Goal: Task Accomplishment & Management: Manage account settings

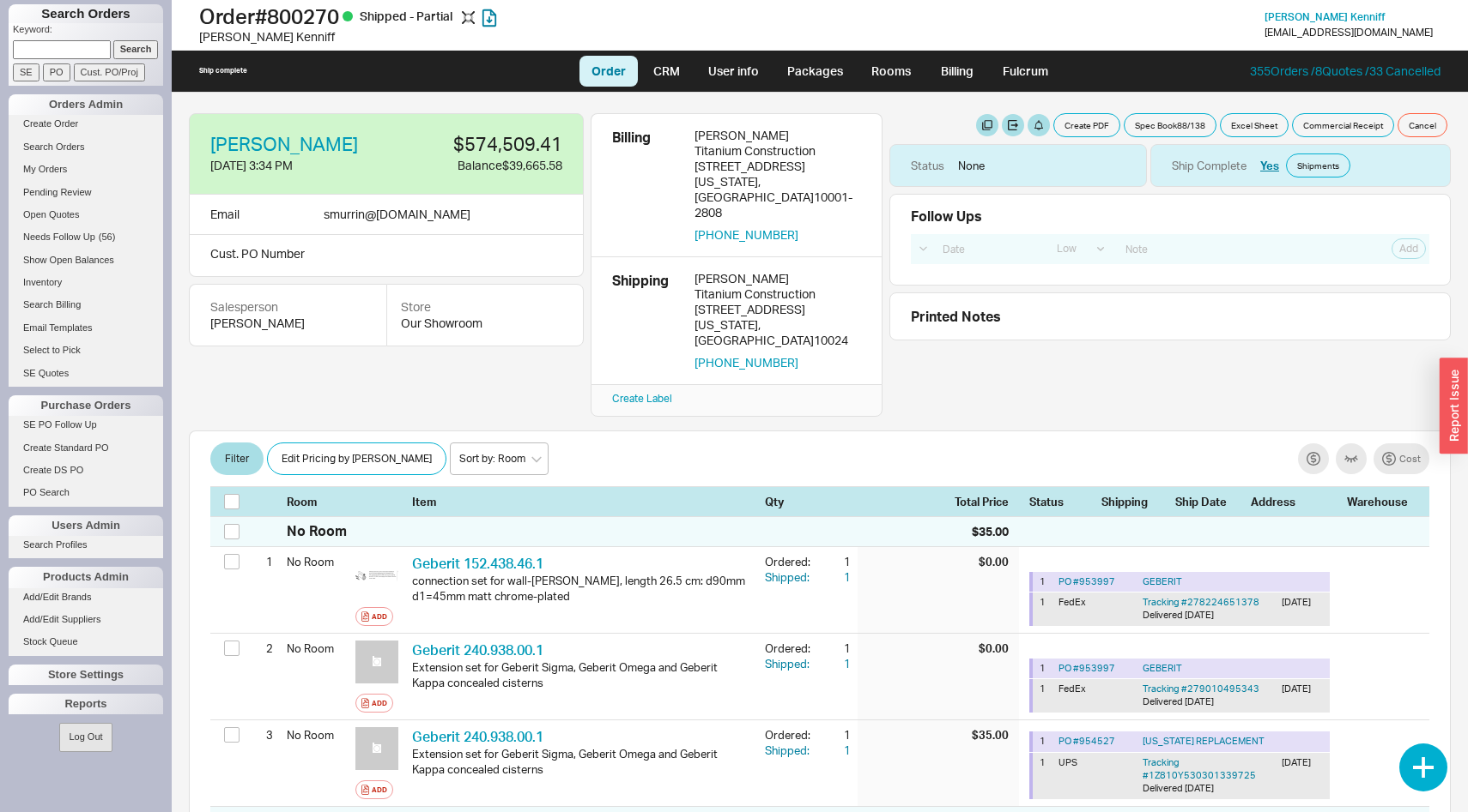
select select "LOW"
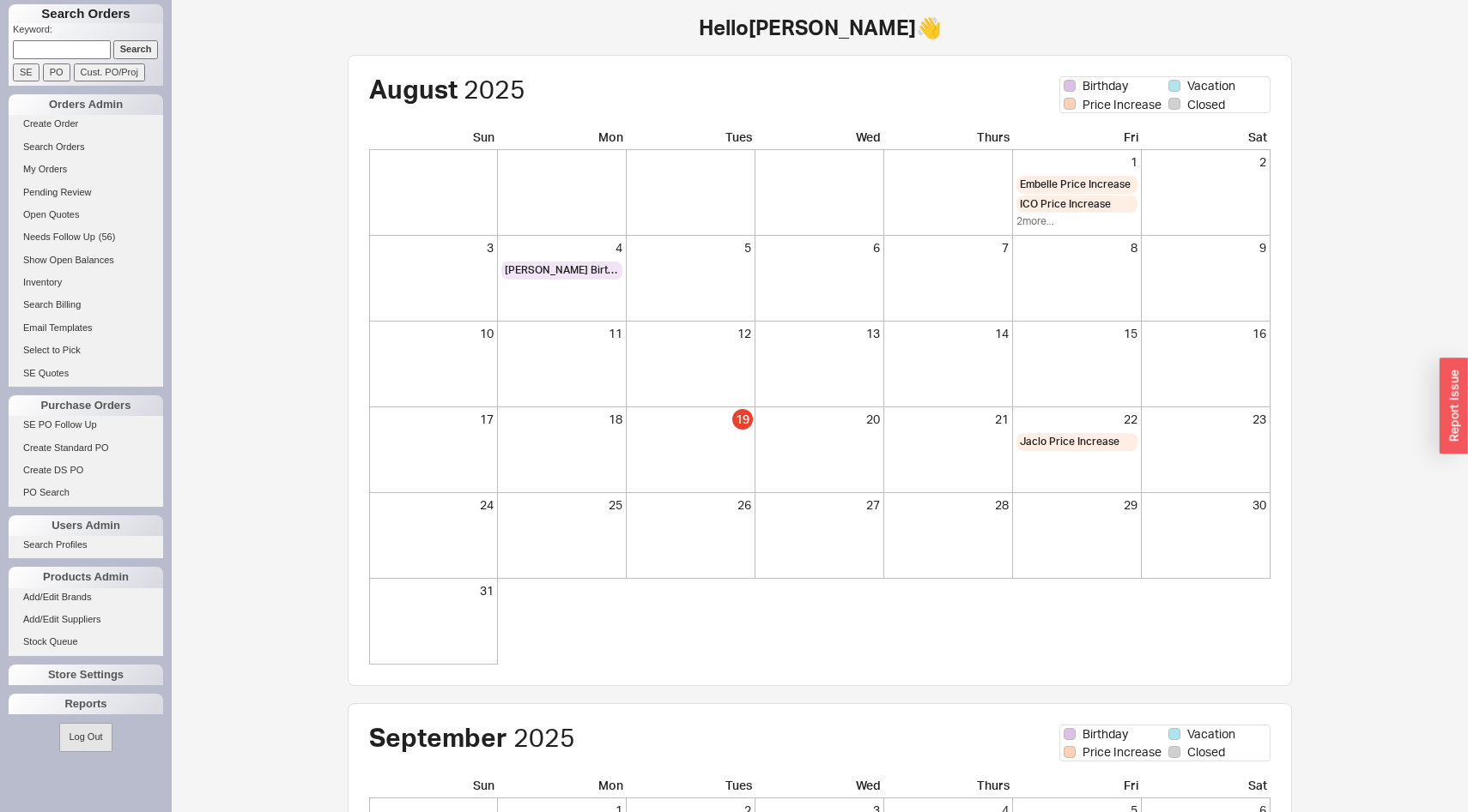
click at [70, 47] on input at bounding box center [61, 49] width 98 height 18
paste input "800270"
type input "800270"
click at [138, 55] on input "Search" at bounding box center [136, 49] width 46 height 18
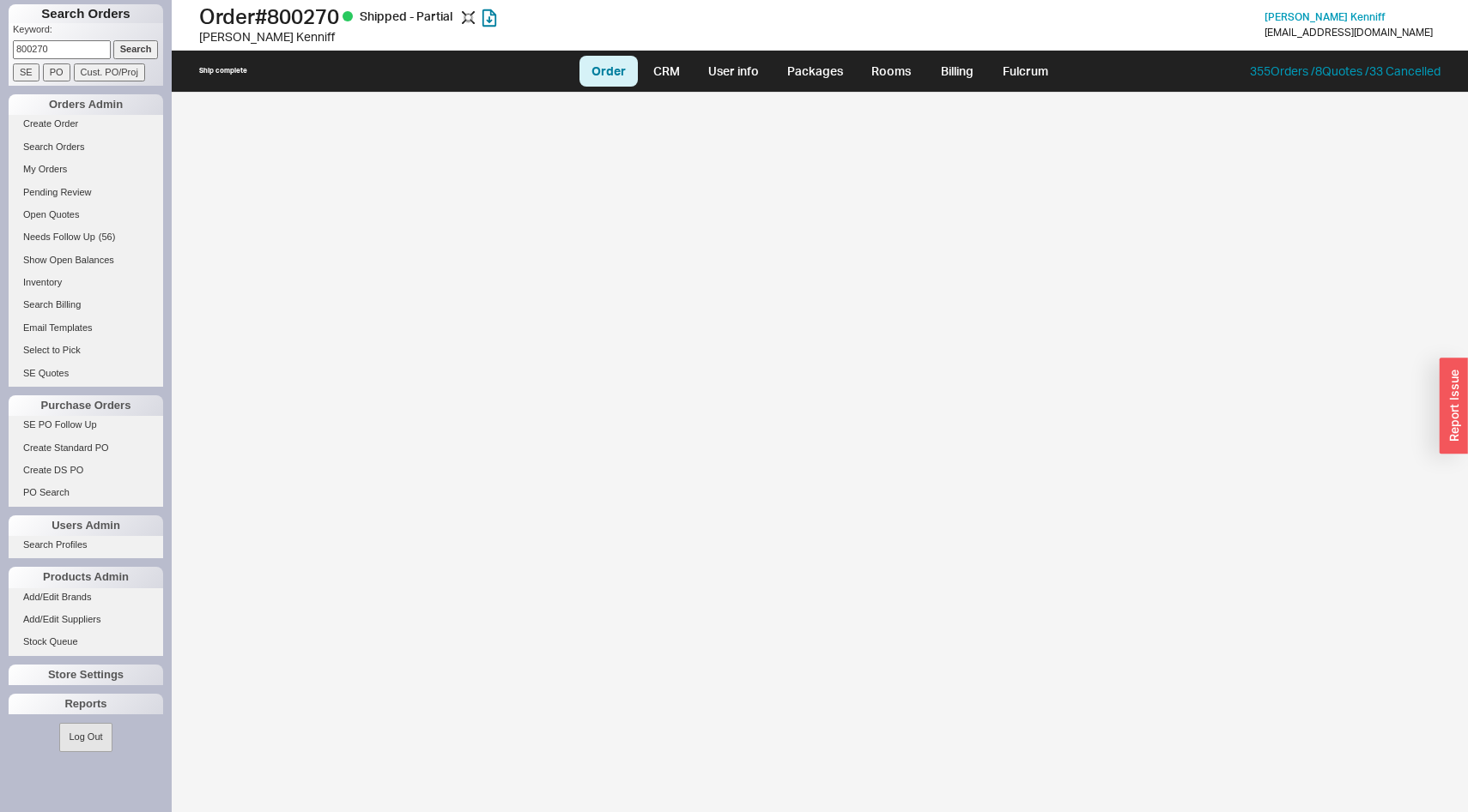
select select "LOW"
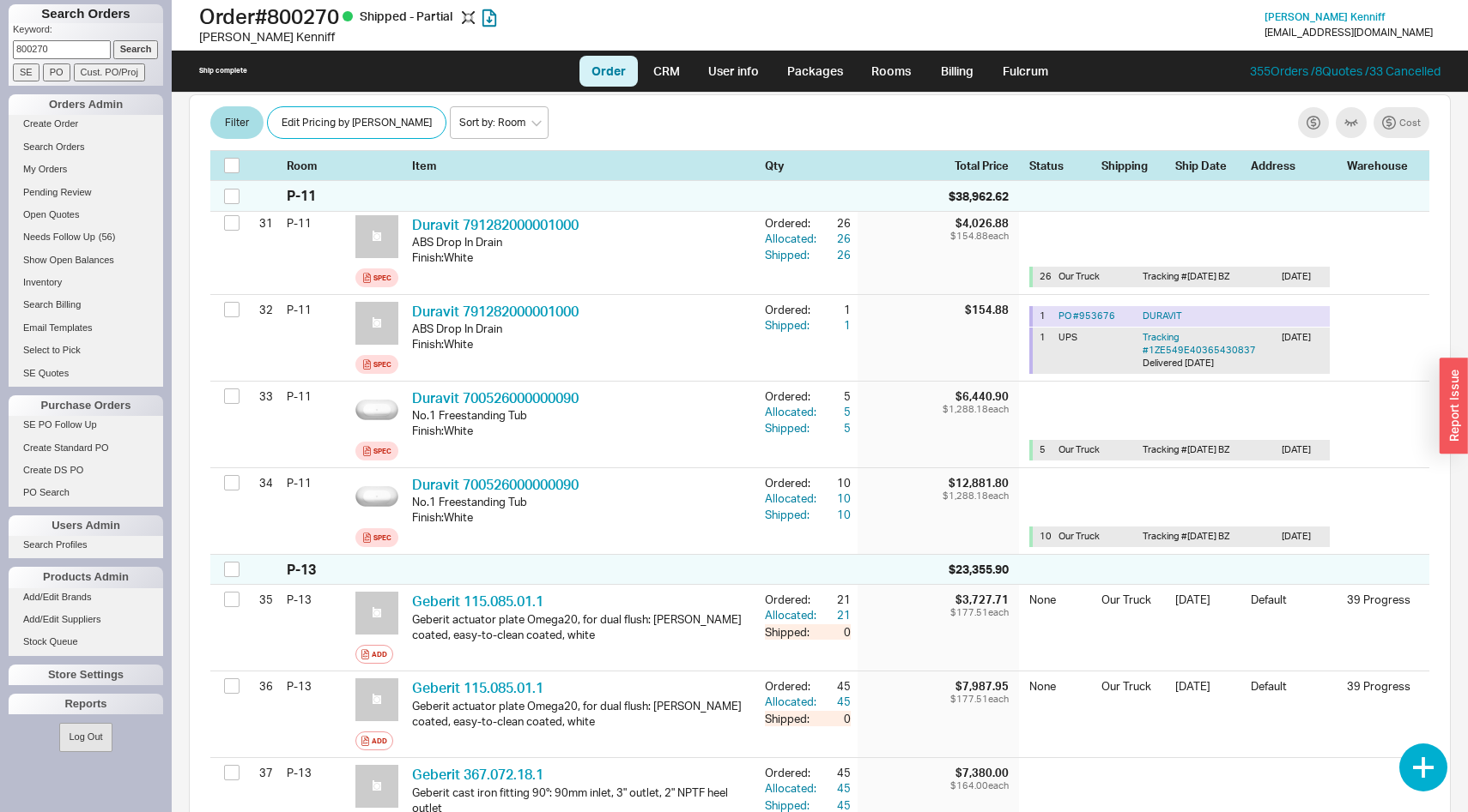
scroll to position [3038, 0]
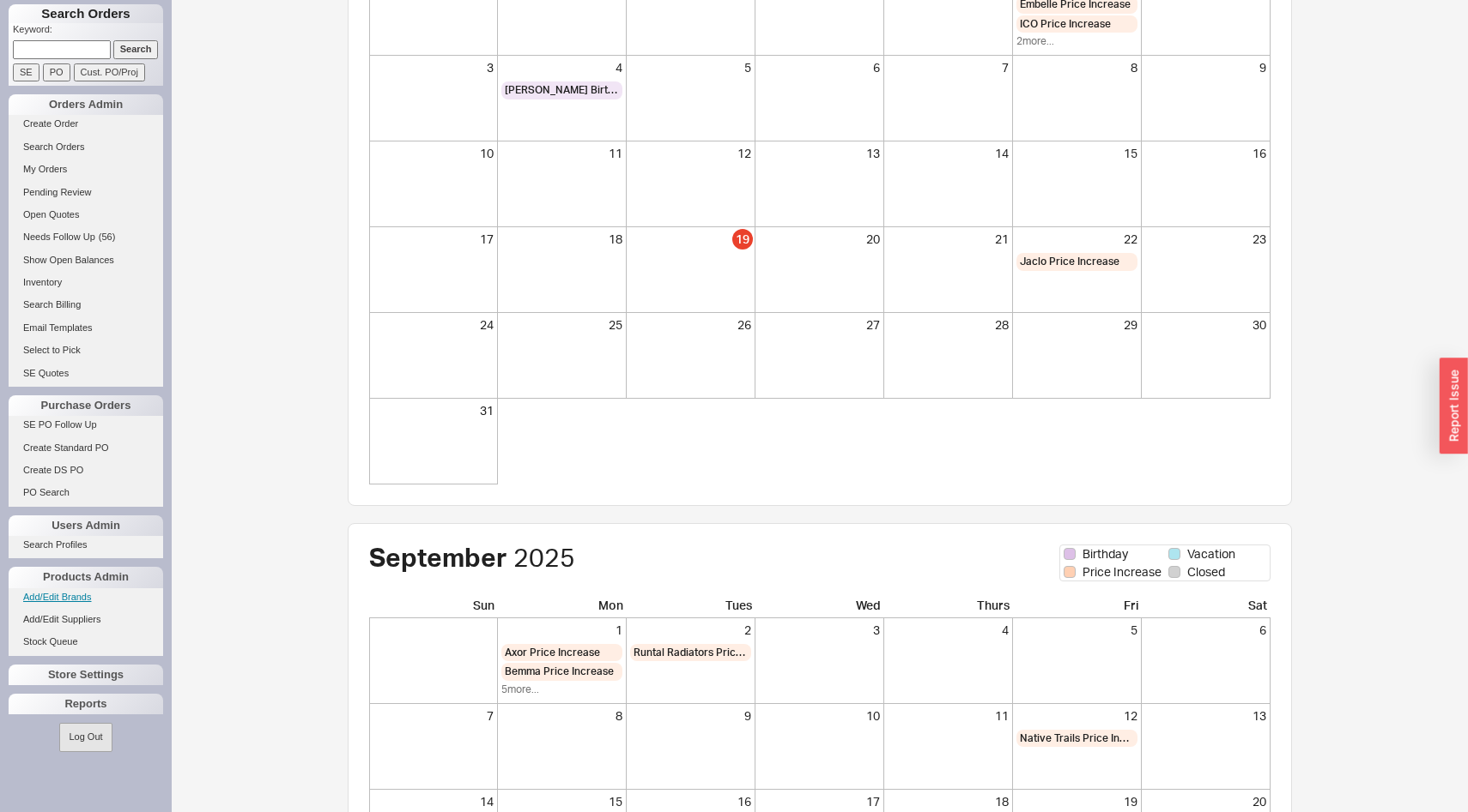
scroll to position [222, 0]
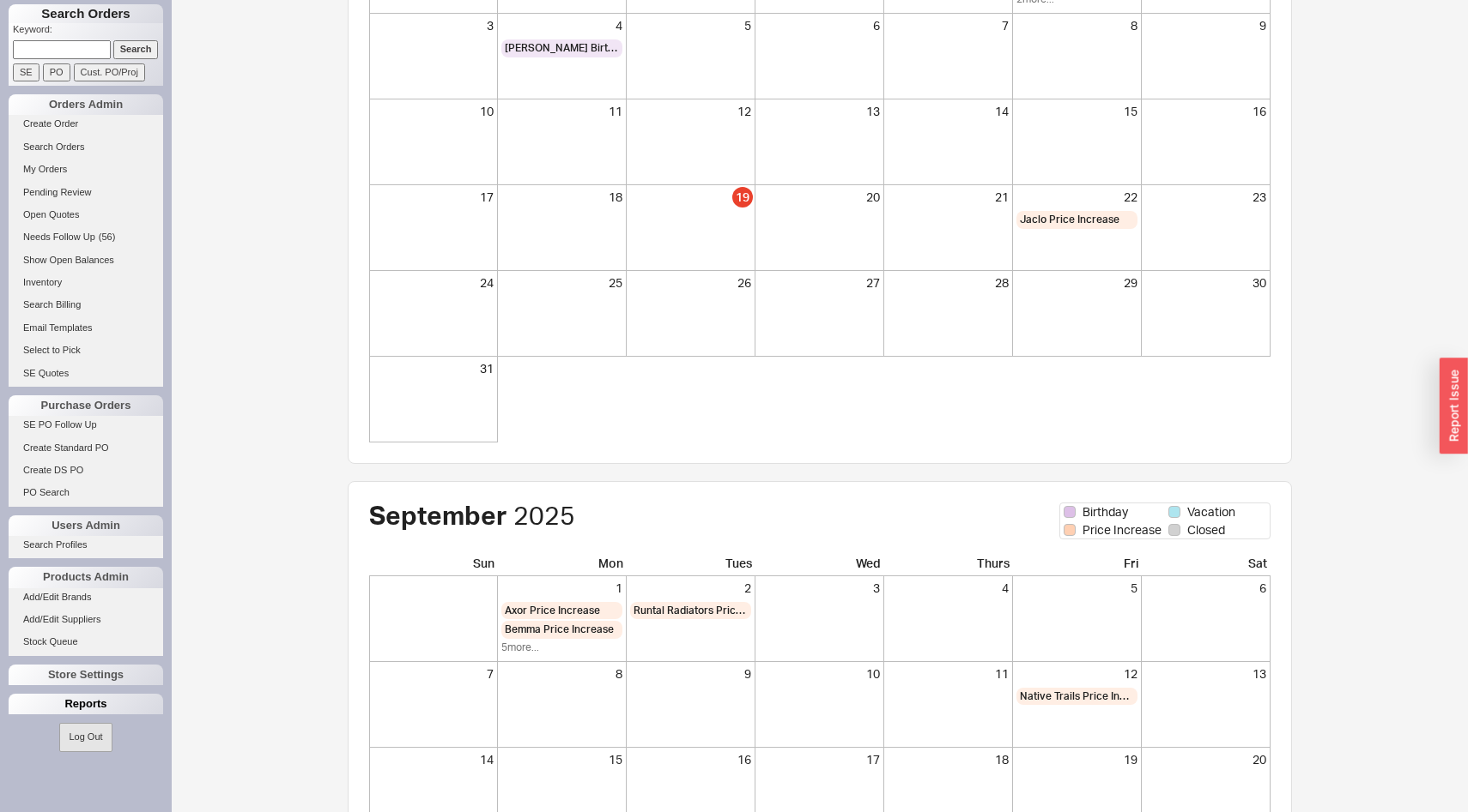
click at [79, 704] on div "Reports" at bounding box center [85, 705] width 154 height 21
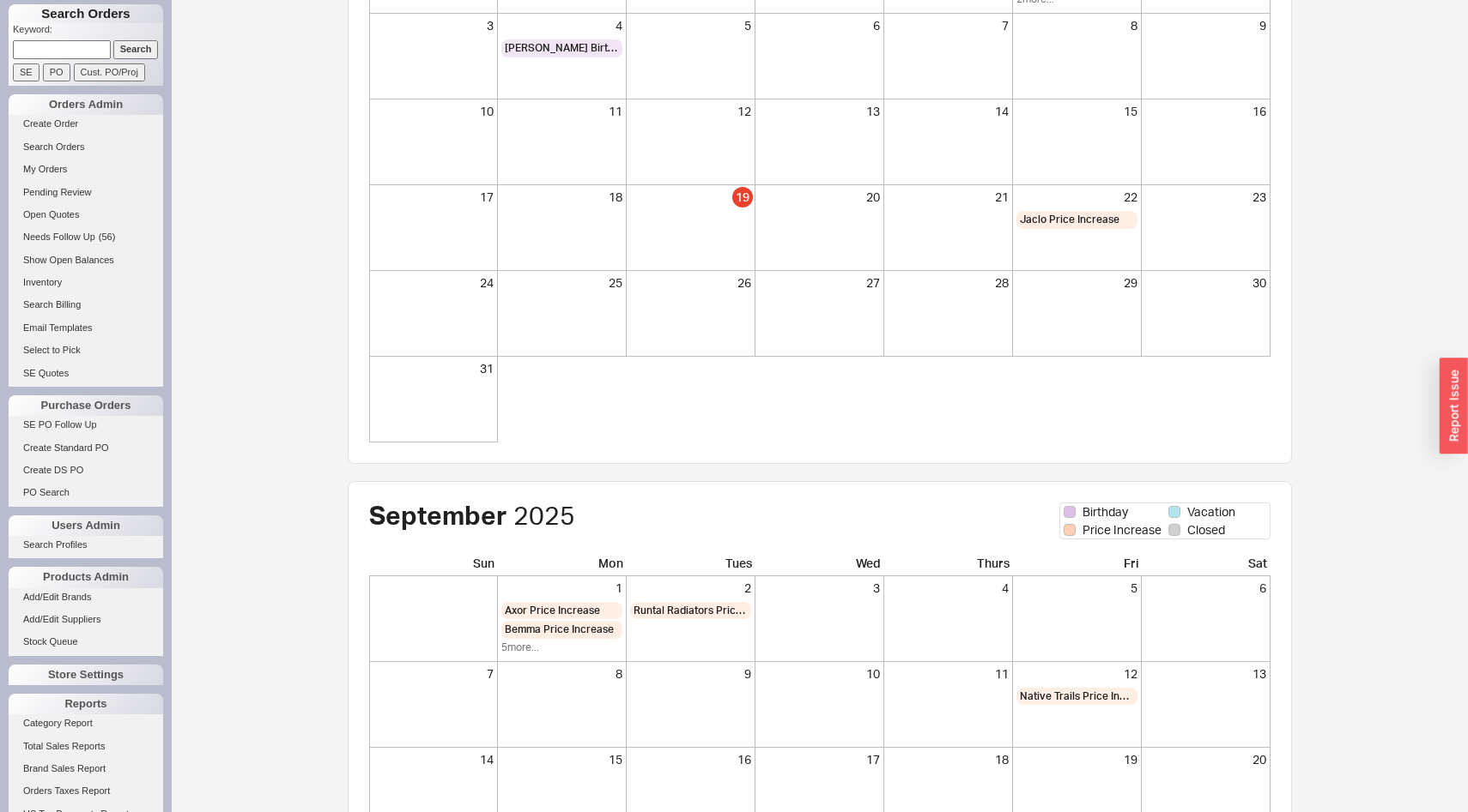
click at [78, 756] on li "Total Sales Reports" at bounding box center [85, 748] width 154 height 22
click at [79, 748] on link "Total Sales Reports" at bounding box center [85, 746] width 154 height 18
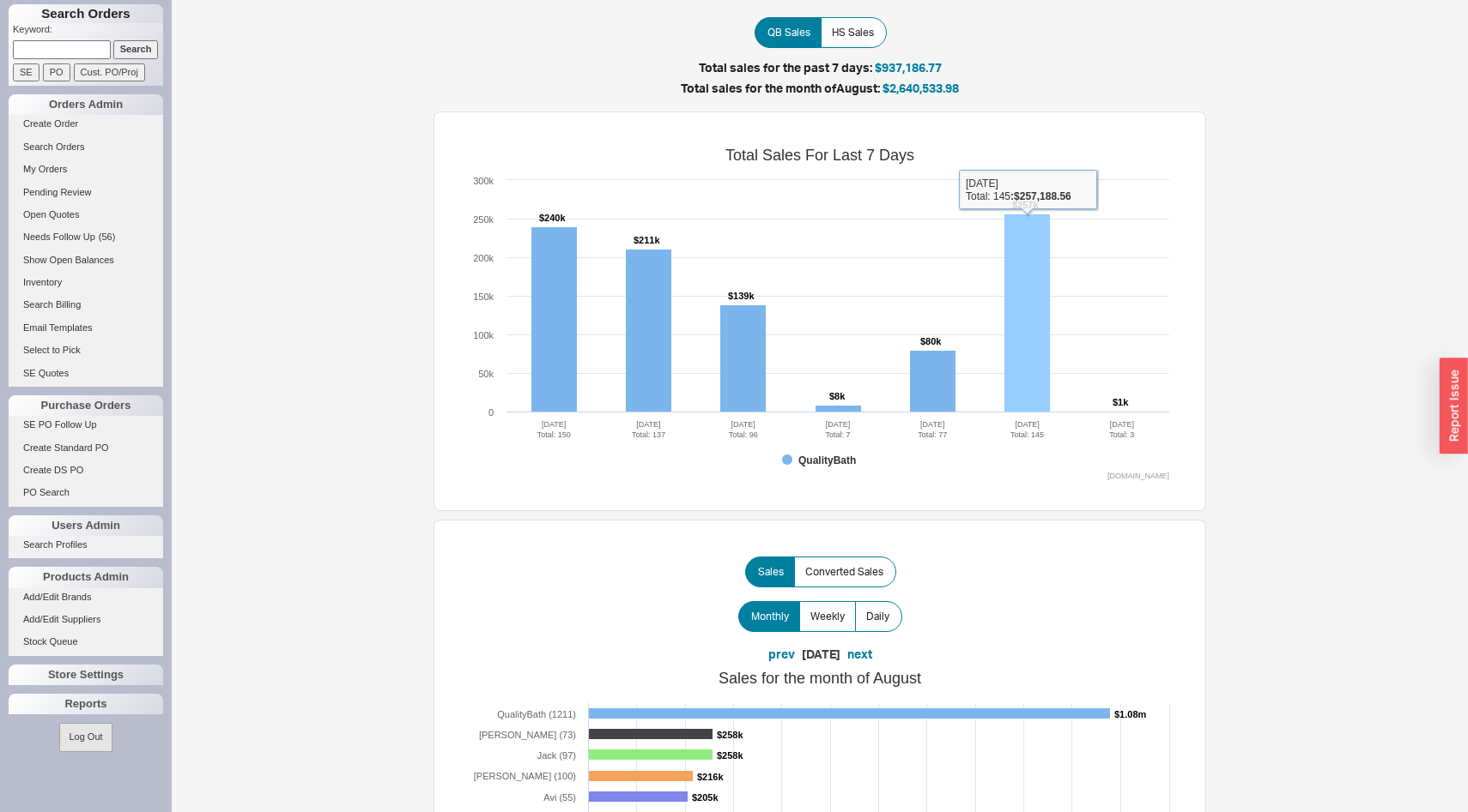
click at [1022, 311] on rect at bounding box center [1027, 313] width 46 height 198
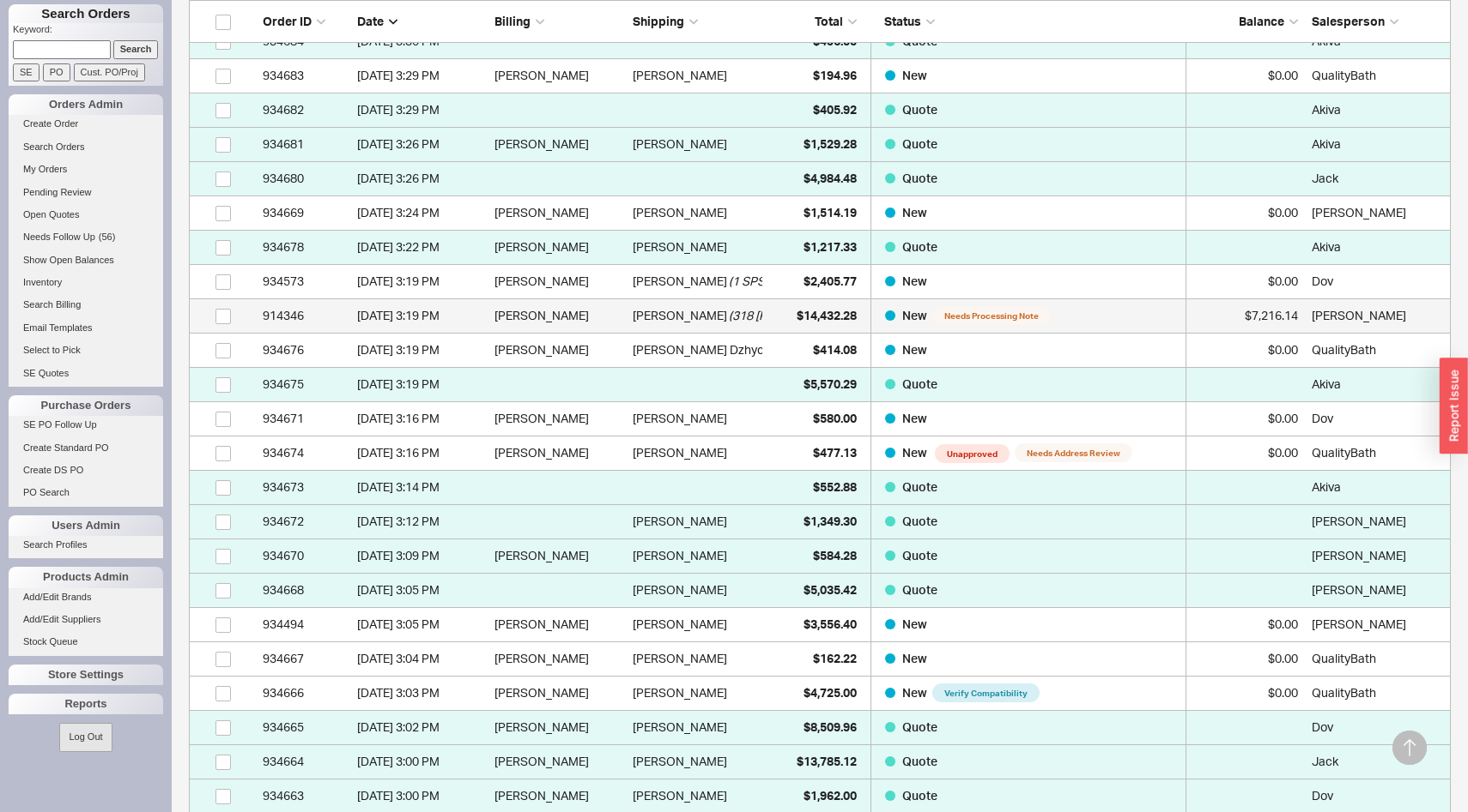
scroll to position [3505, 0]
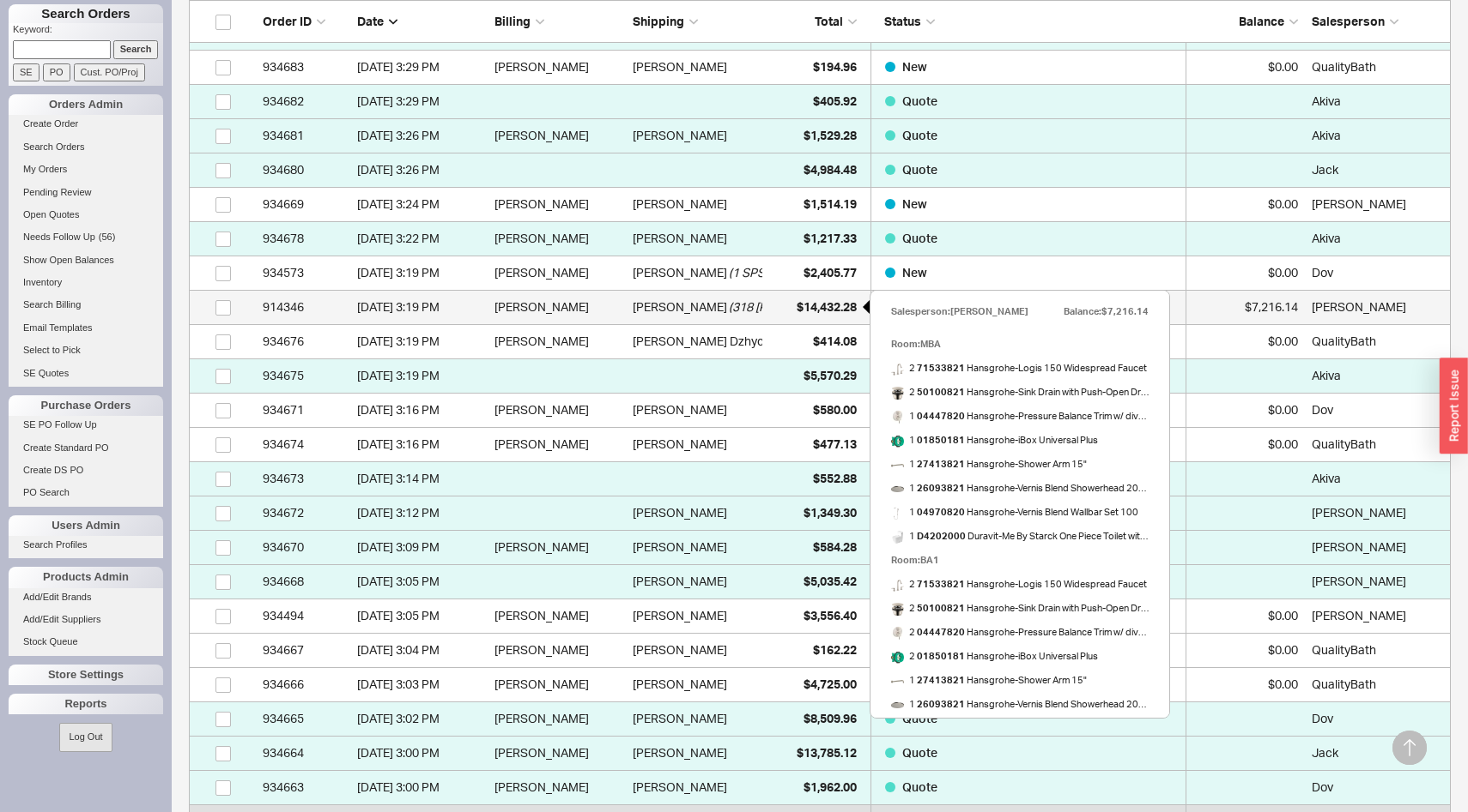
click at [791, 312] on div "$14,432.28" at bounding box center [813, 307] width 86 height 34
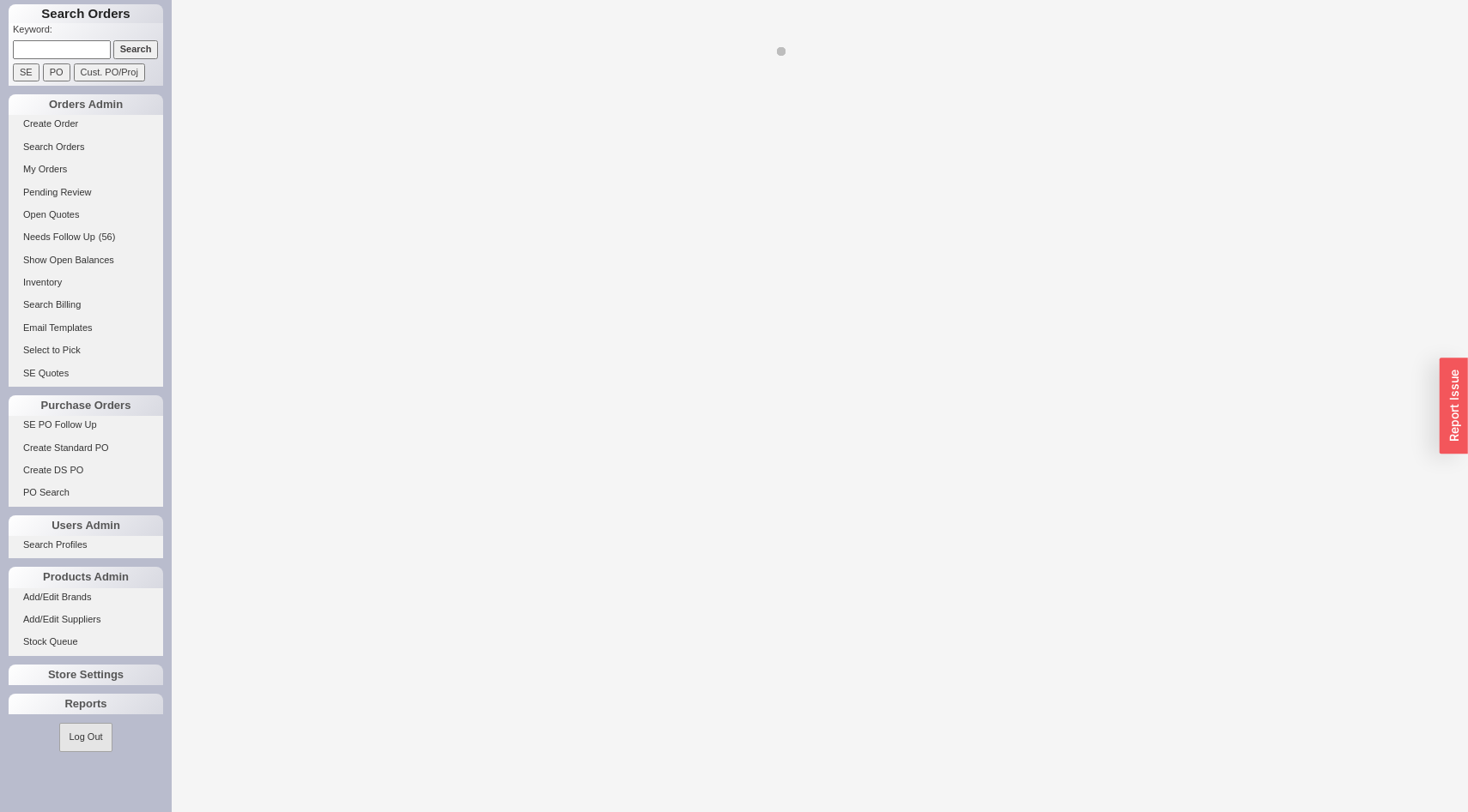
select select "LOW"
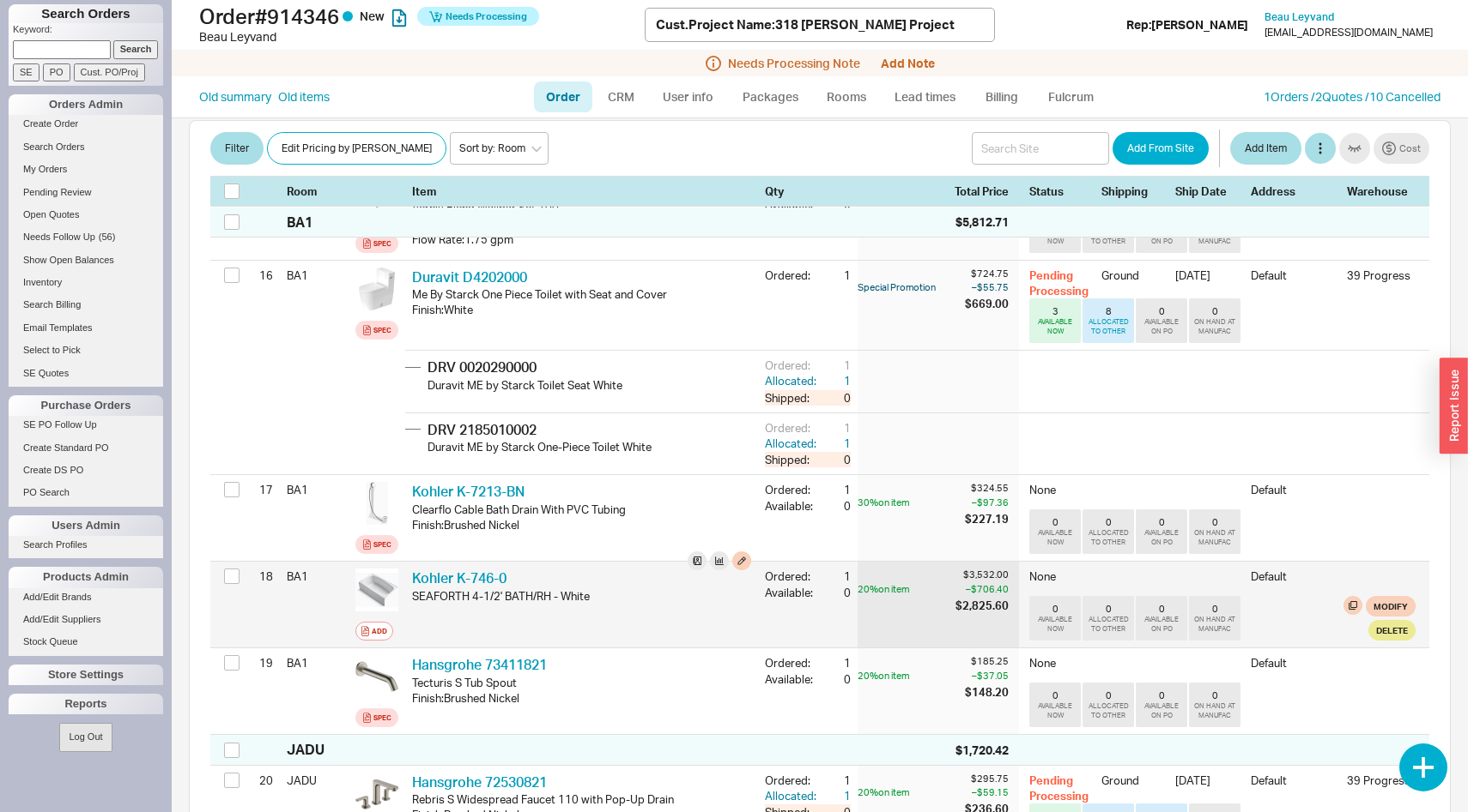
scroll to position [1741, 0]
